Goal: Task Accomplishment & Management: Manage account settings

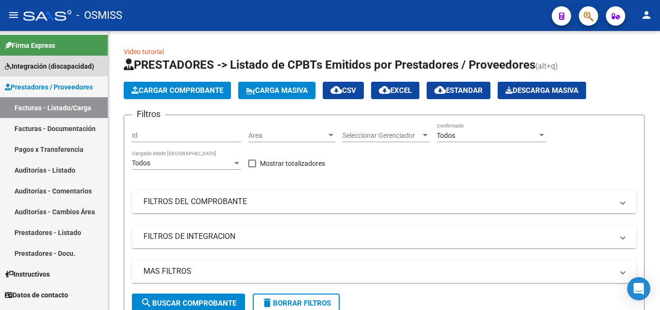
click at [33, 65] on span "Integración (discapacidad)" at bounding box center [49, 66] width 89 height 11
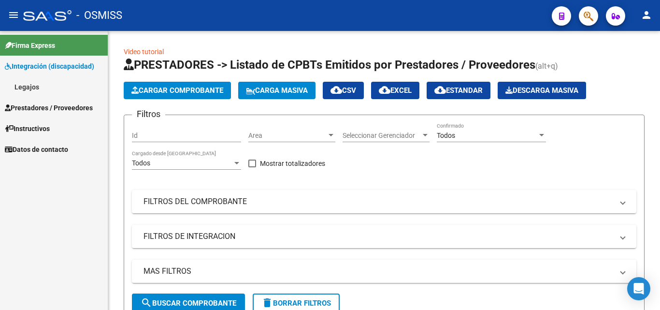
click at [29, 86] on link "Legajos" at bounding box center [54, 86] width 108 height 21
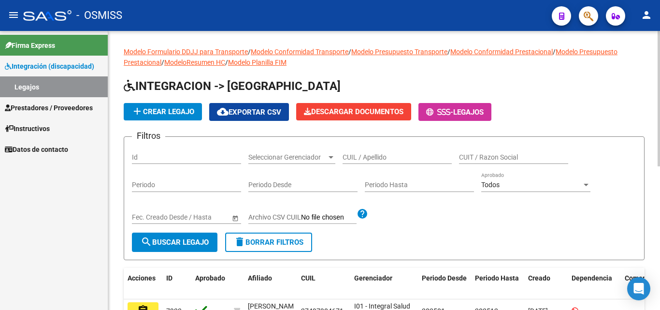
click at [388, 155] on input "CUIL / Apellido" at bounding box center [397, 157] width 109 height 8
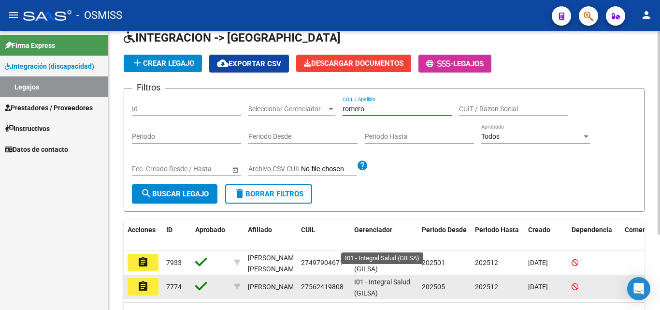
scroll to position [97, 0]
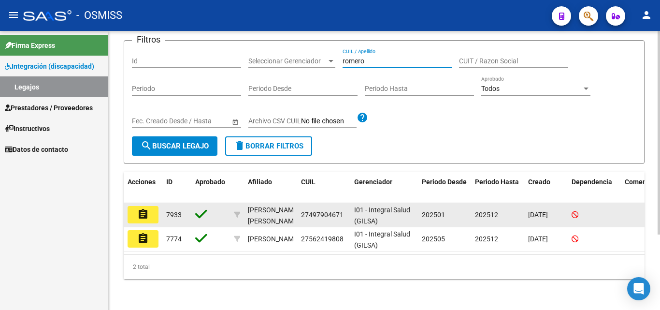
type input "romero"
click at [152, 214] on button "assignment" at bounding box center [143, 214] width 31 height 17
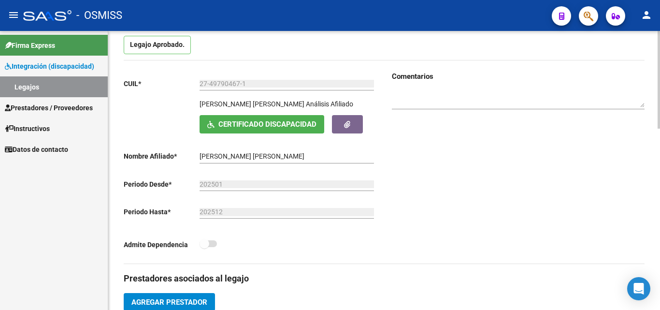
scroll to position [48, 0]
